Goal: Find specific page/section: Find specific page/section

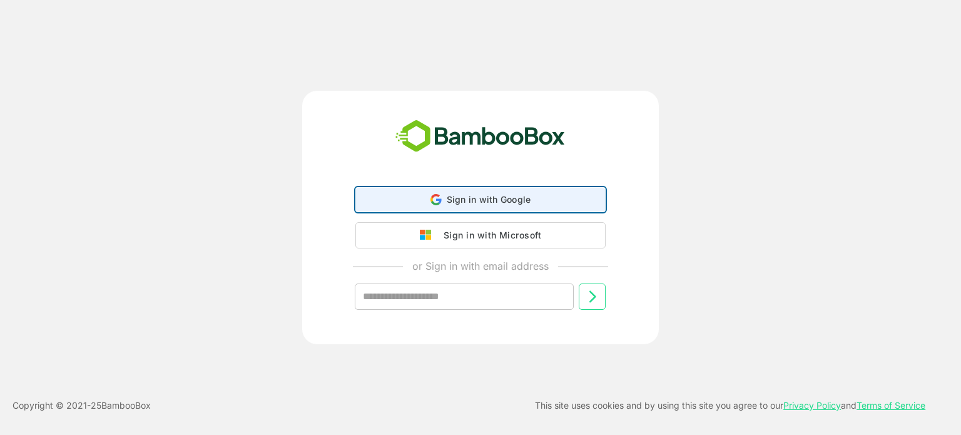
click at [484, 203] on span "Sign in with Google" at bounding box center [489, 199] width 84 height 11
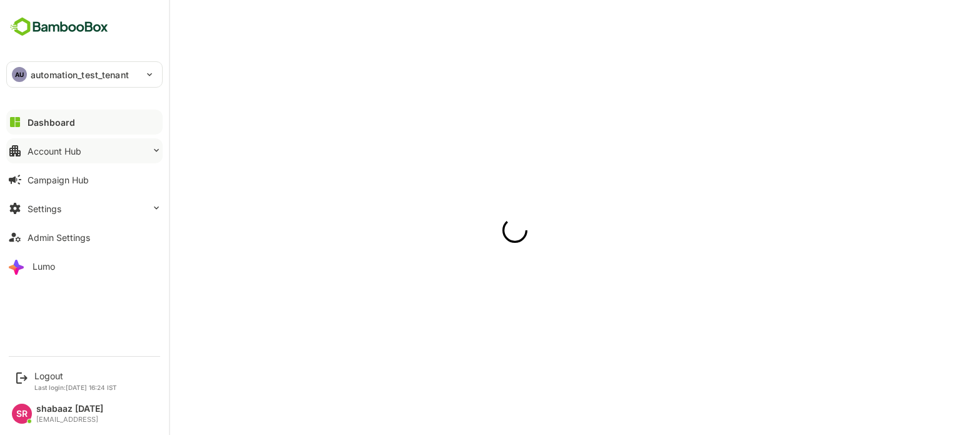
click at [153, 146] on icon at bounding box center [156, 150] width 10 height 10
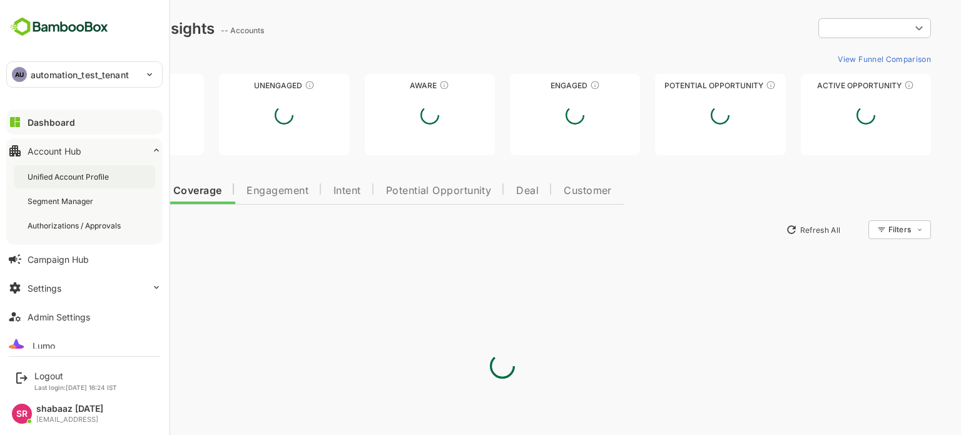
click at [81, 176] on div "Unified Account Profile" at bounding box center [70, 176] width 84 height 11
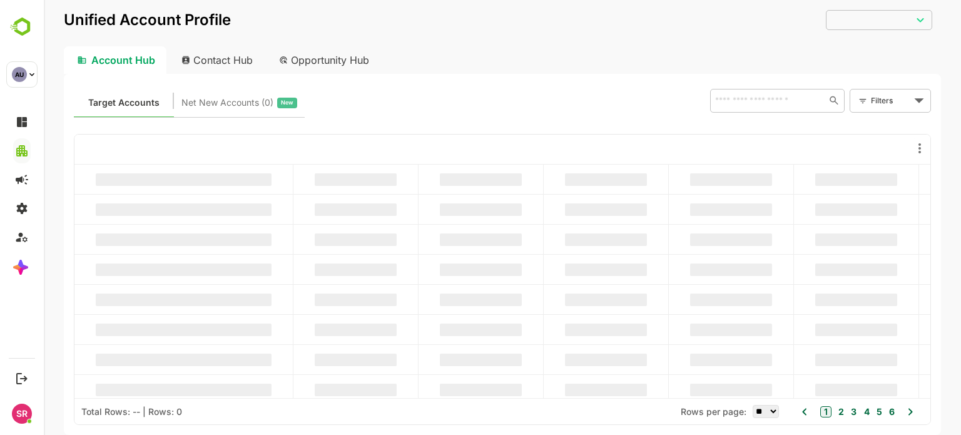
type input "**********"
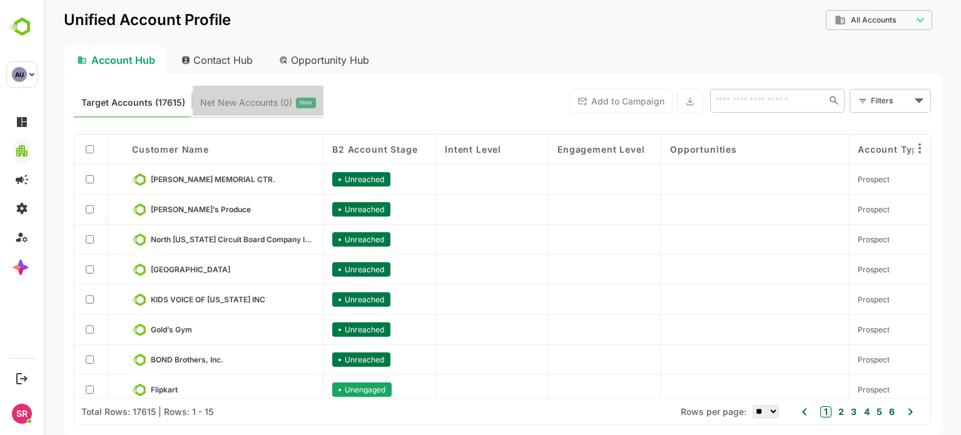
click at [235, 92] on button "Net New Accounts ( 0 ) New" at bounding box center [258, 101] width 131 height 30
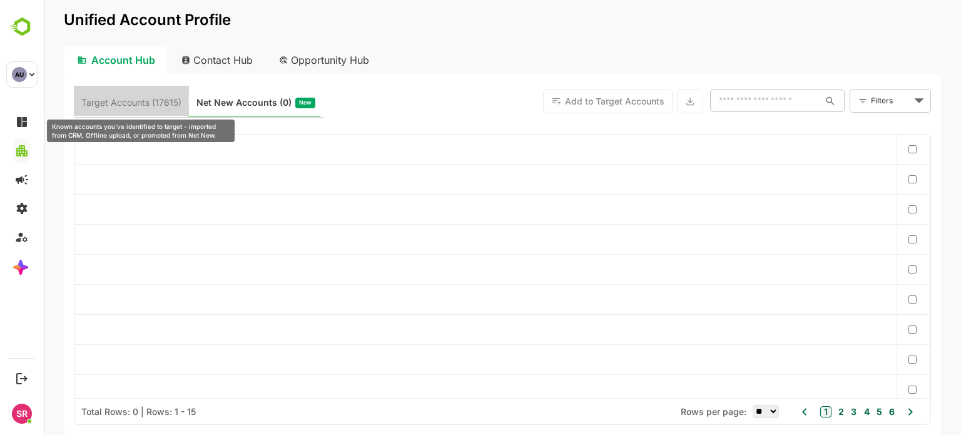
click at [121, 101] on span "Target Accounts (17615)" at bounding box center [131, 103] width 100 height 16
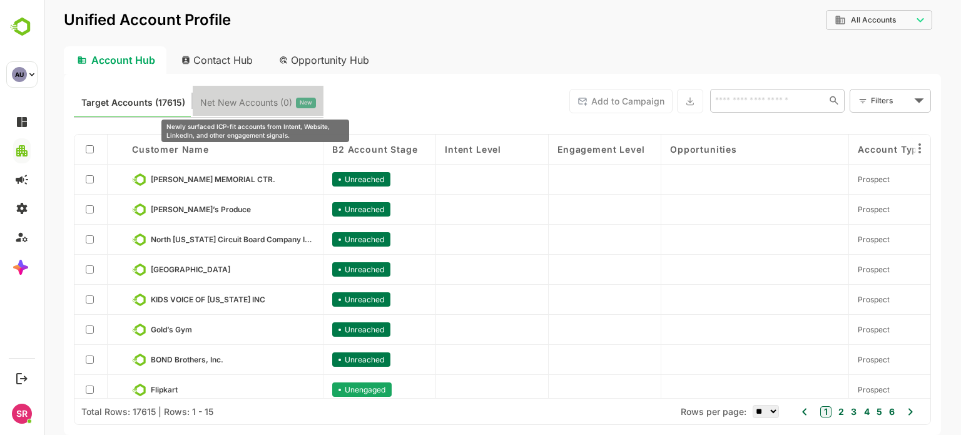
click at [242, 100] on span "Net New Accounts ( 0 )" at bounding box center [246, 103] width 92 height 16
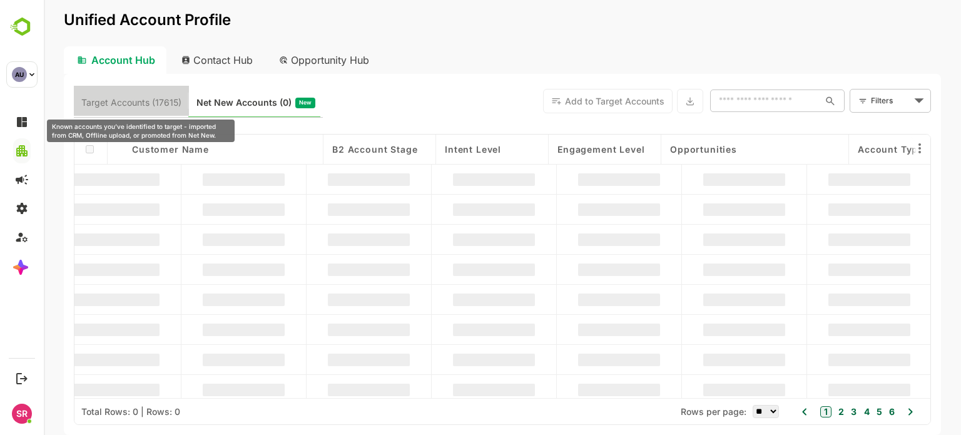
click at [125, 95] on span "Target Accounts (17615)" at bounding box center [131, 103] width 100 height 16
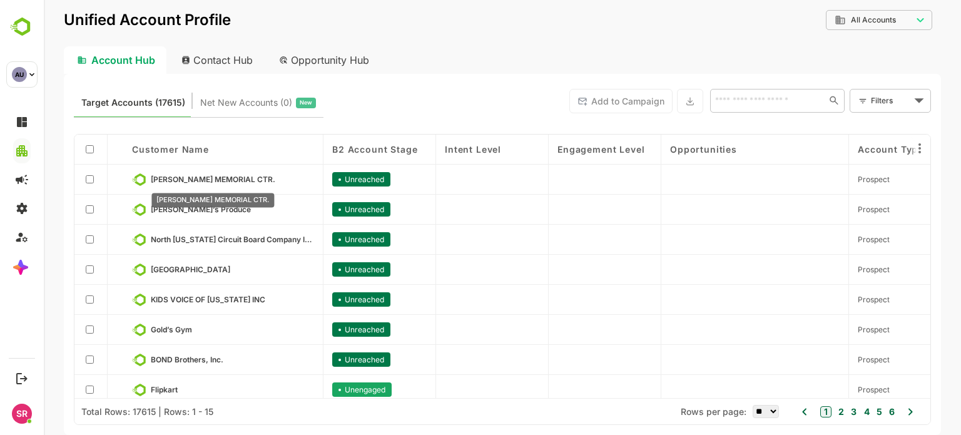
click at [173, 176] on span "[PERSON_NAME] MEMORIAL CTR." at bounding box center [213, 179] width 125 height 9
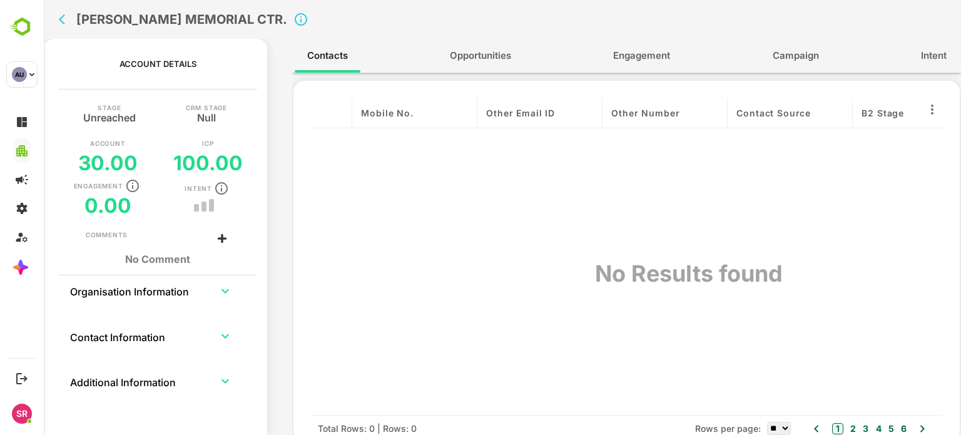
scroll to position [0, 2015]
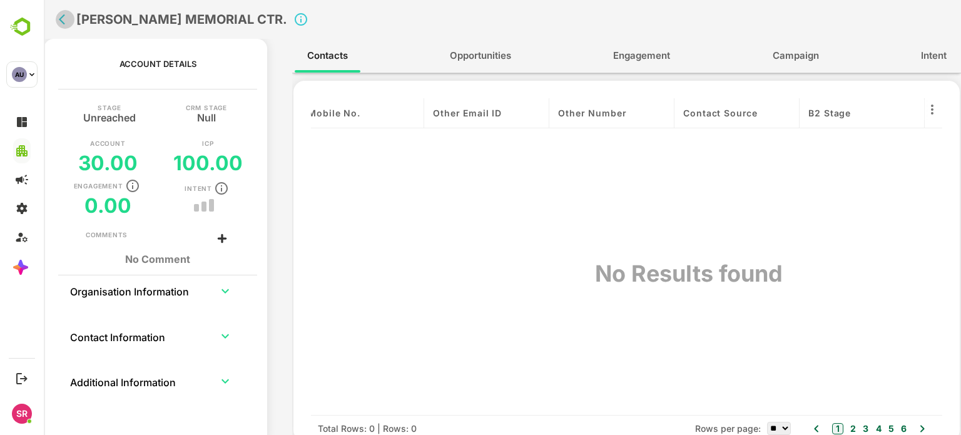
click at [60, 17] on icon "back" at bounding box center [65, 19] width 13 height 13
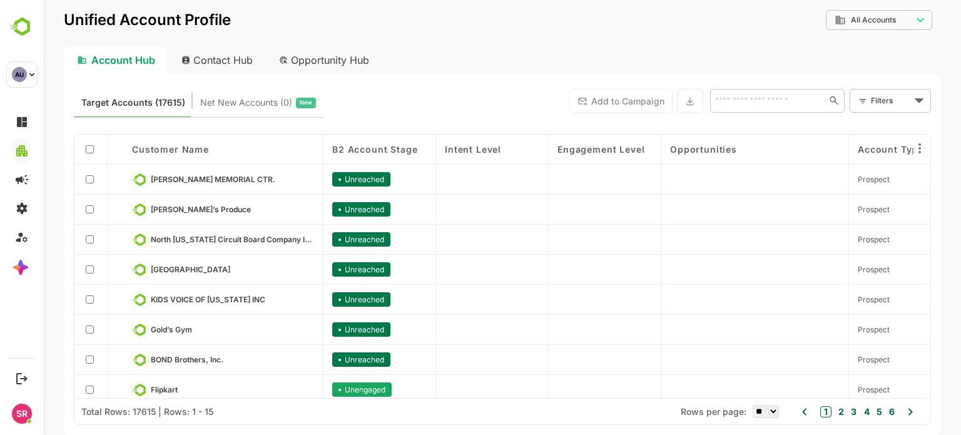
click at [222, 64] on div "Contact Hub" at bounding box center [217, 60] width 93 height 28
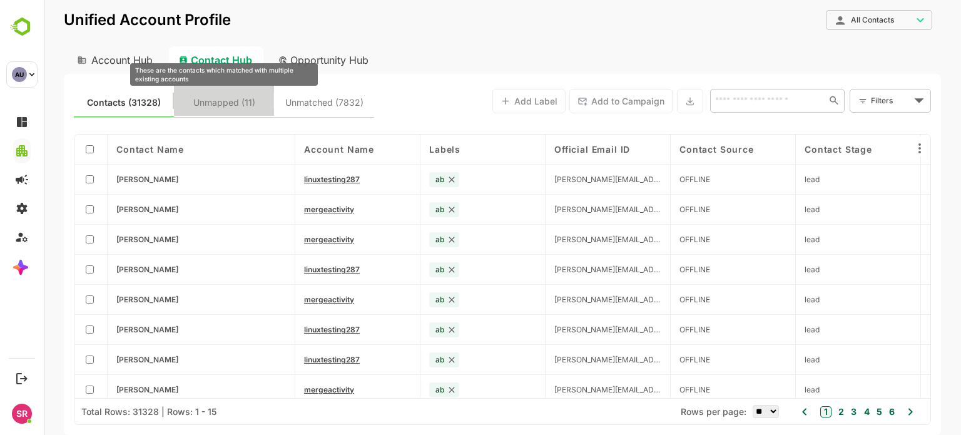
click at [235, 98] on span "Unmapped (11)" at bounding box center [224, 103] width 62 height 16
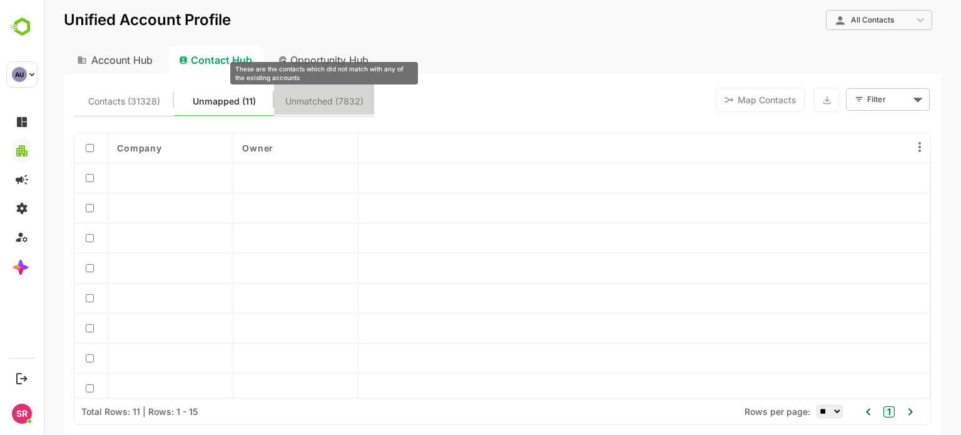
click at [334, 105] on span "Unmatched (7832)" at bounding box center [324, 101] width 78 height 16
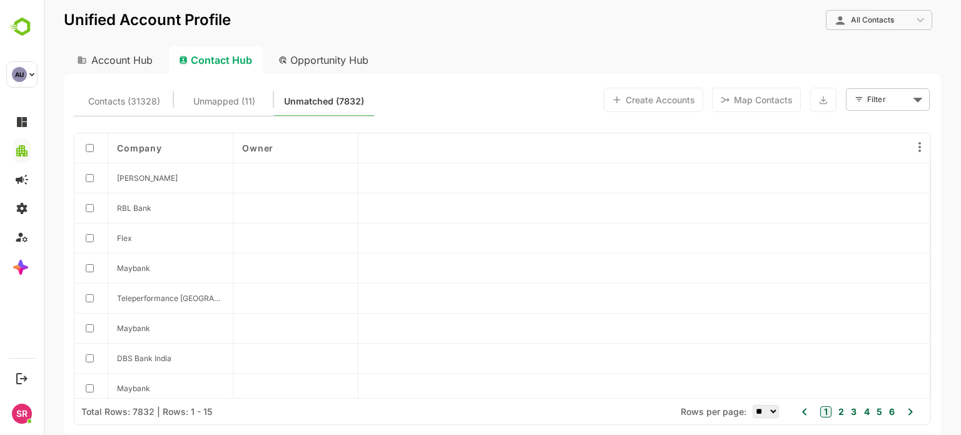
click at [103, 72] on div "Account Hub" at bounding box center [114, 60] width 100 height 28
type input "**********"
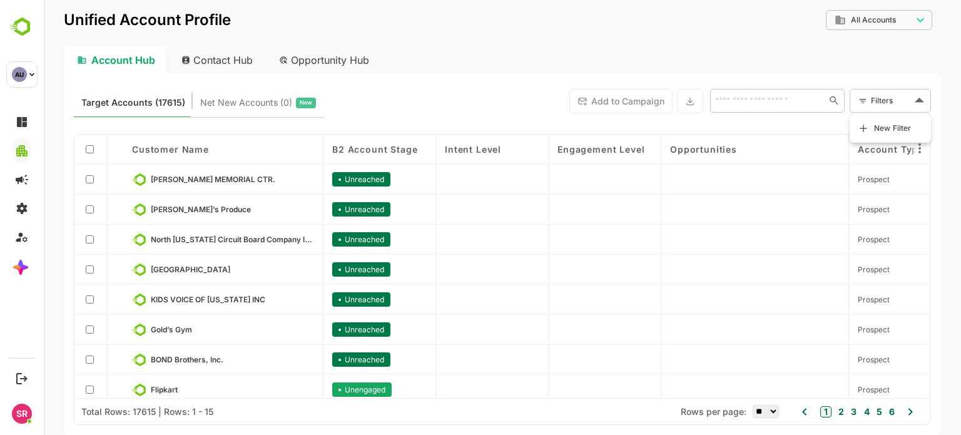
click at [899, 95] on body "**********" at bounding box center [503, 217] width 918 height 435
click at [879, 128] on span "New Filter" at bounding box center [893, 128] width 38 height 15
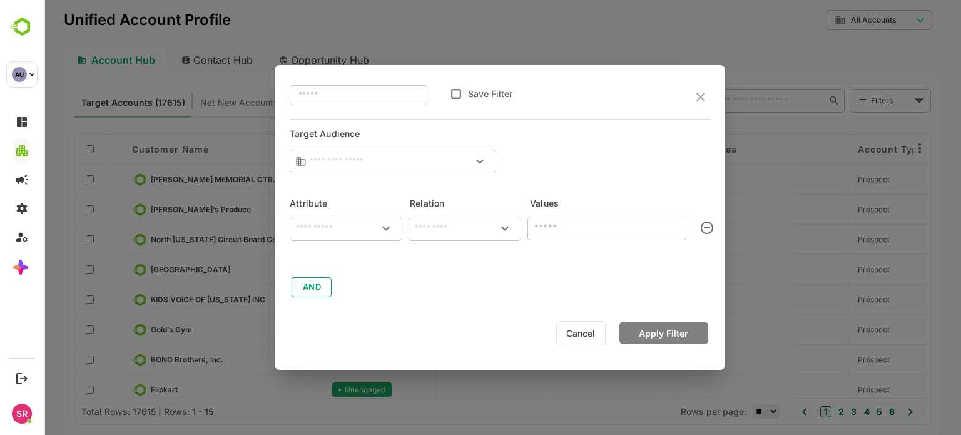
type input "**********"
click at [697, 97] on icon "close" at bounding box center [700, 96] width 15 height 15
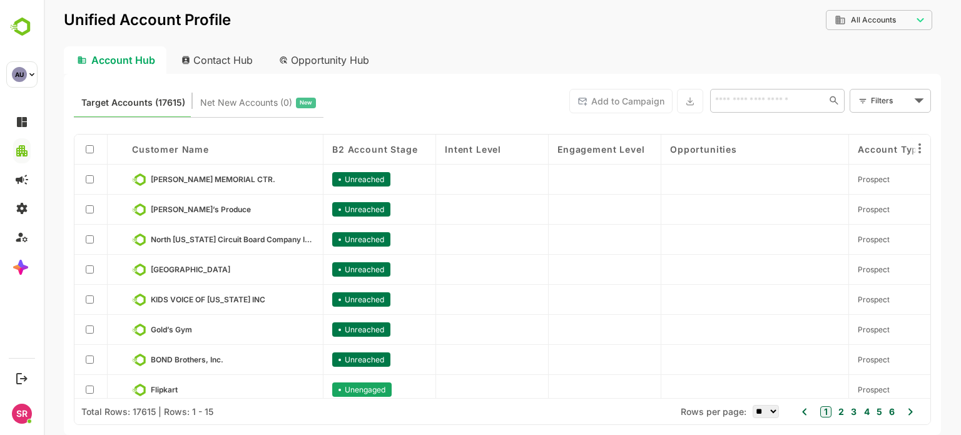
scroll to position [220, 0]
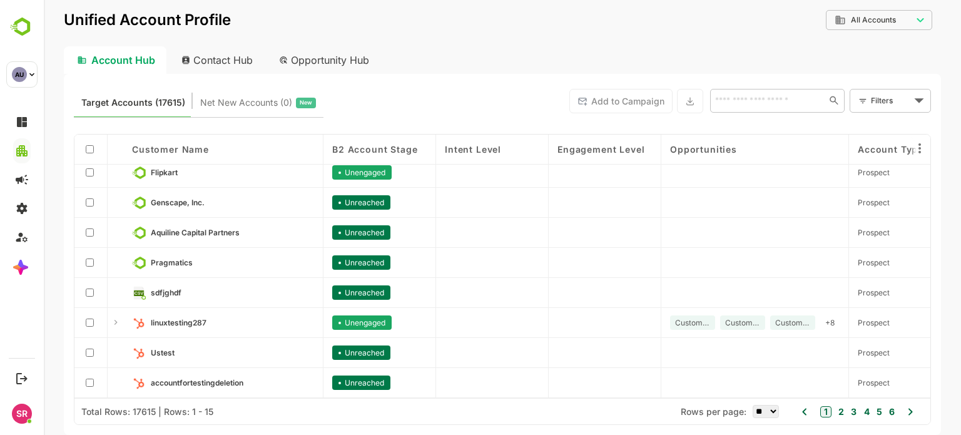
click at [179, 170] on link "Flipkart" at bounding box center [232, 173] width 163 height 14
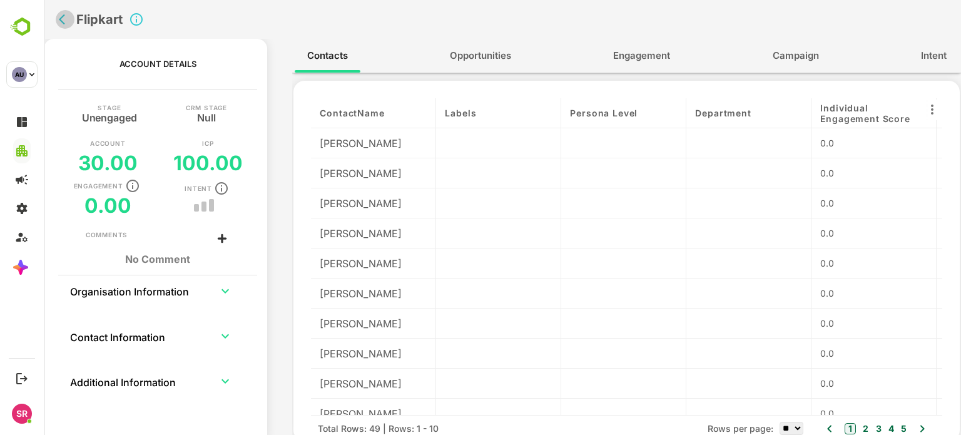
click at [62, 21] on icon "back" at bounding box center [62, 19] width 6 height 11
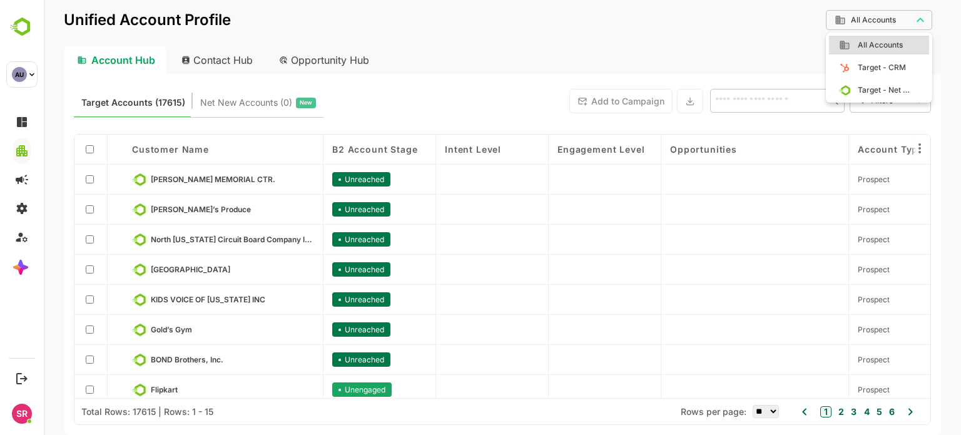
click at [884, 23] on body "**********" at bounding box center [503, 217] width 918 height 435
click at [754, 44] on div at bounding box center [503, 217] width 918 height 435
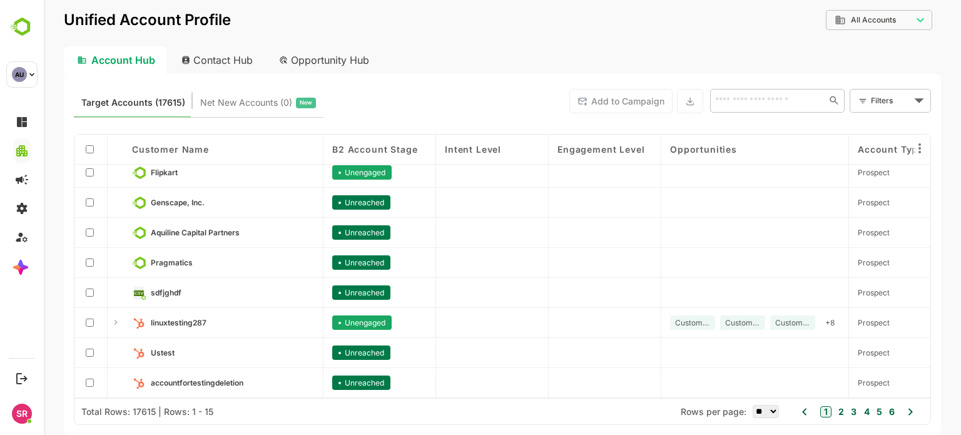
click at [840, 412] on button "2" at bounding box center [840, 412] width 9 height 14
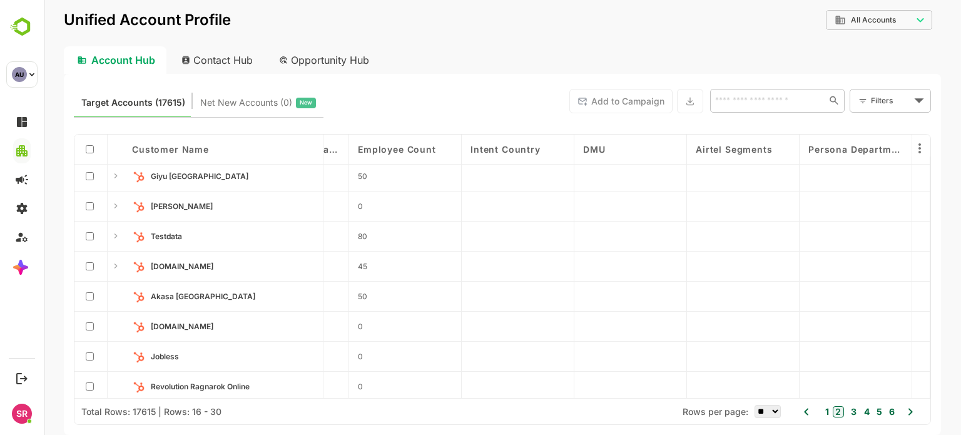
scroll to position [0, 6135]
click at [921, 146] on icon at bounding box center [920, 148] width 15 height 15
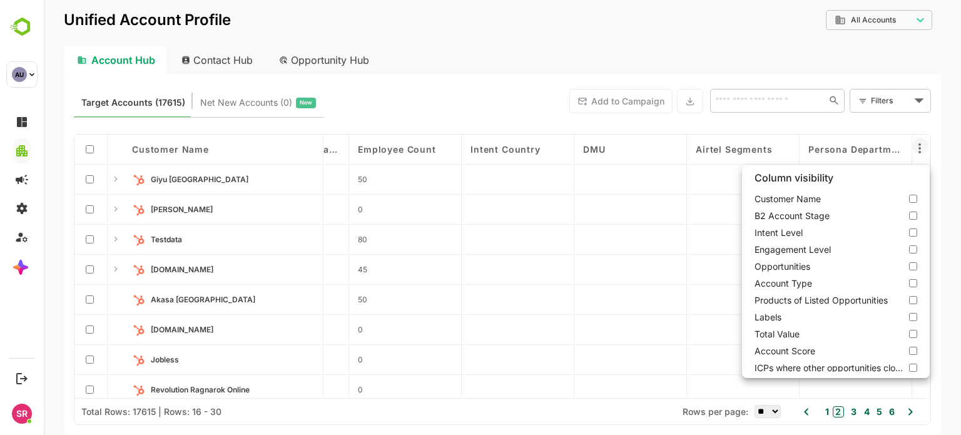
click at [506, 150] on div at bounding box center [503, 217] width 918 height 435
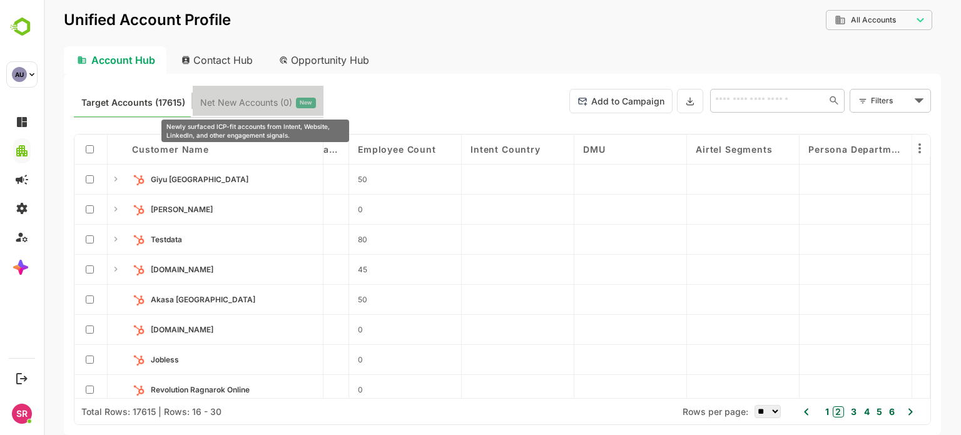
click at [235, 103] on span "Net New Accounts ( 0 )" at bounding box center [246, 103] width 92 height 16
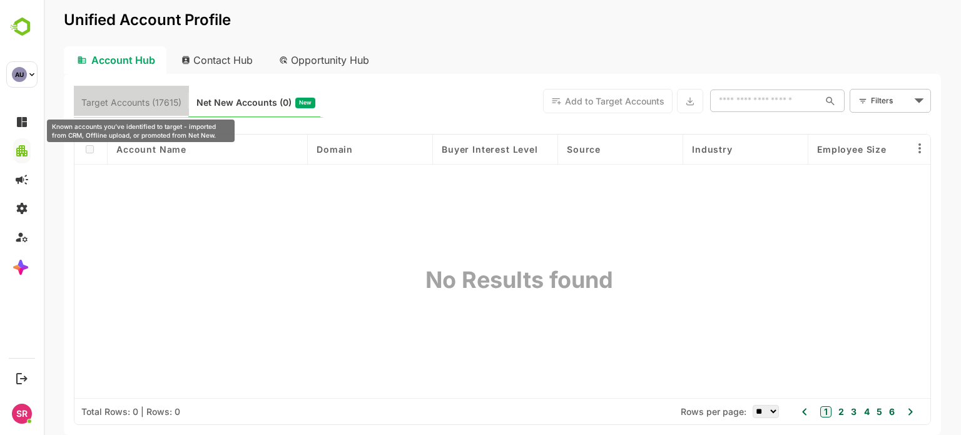
click at [156, 106] on span "Target Accounts (17615)" at bounding box center [131, 103] width 100 height 16
